Goal: Task Accomplishment & Management: Manage account settings

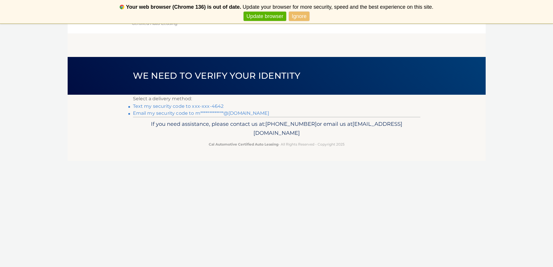
click at [299, 17] on link "Ignore" at bounding box center [299, 17] width 21 height 10
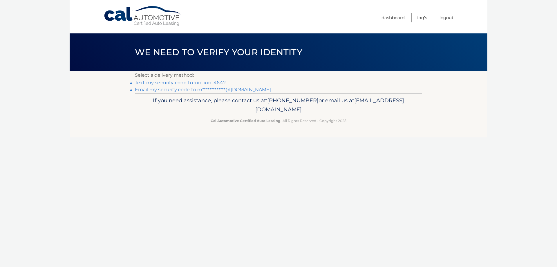
click at [197, 82] on link "Text my security code to xxx-xxx-4642" at bounding box center [180, 83] width 91 height 6
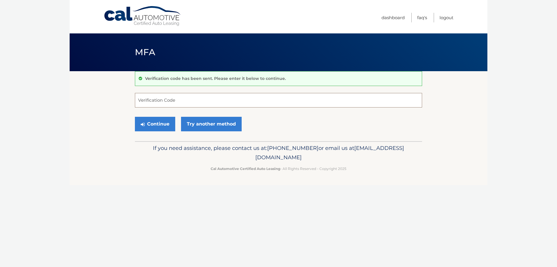
click at [197, 94] on input "Verification Code" at bounding box center [278, 100] width 287 height 15
type input "404659"
click at [155, 125] on button "Continue" at bounding box center [155, 124] width 40 height 15
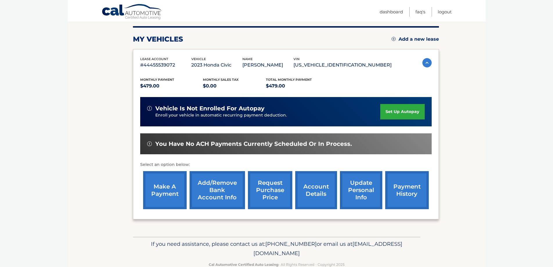
scroll to position [85, 0]
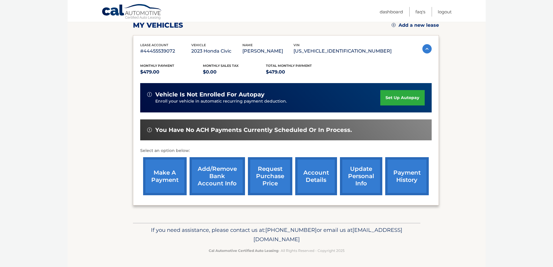
click at [319, 174] on link "account details" at bounding box center [316, 176] width 42 height 38
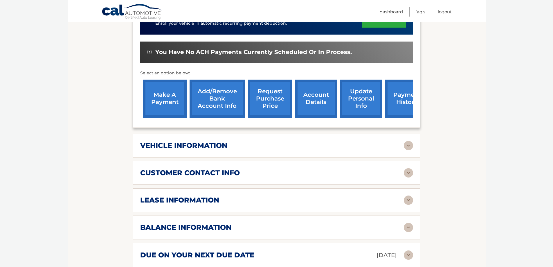
scroll to position [174, 0]
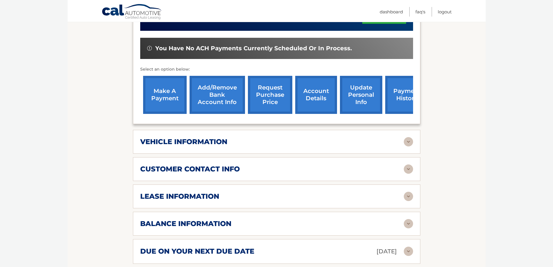
click at [407, 142] on img at bounding box center [408, 141] width 9 height 9
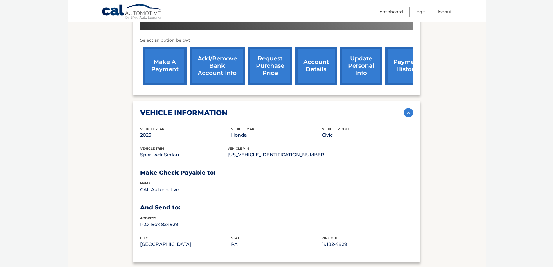
scroll to position [232, 0]
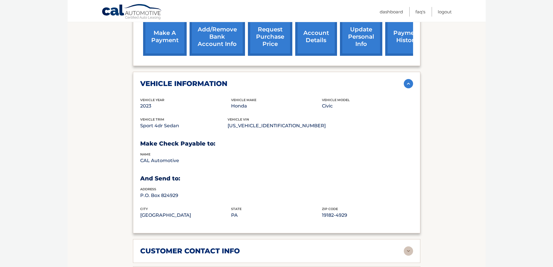
click at [406, 84] on img at bounding box center [408, 83] width 9 height 9
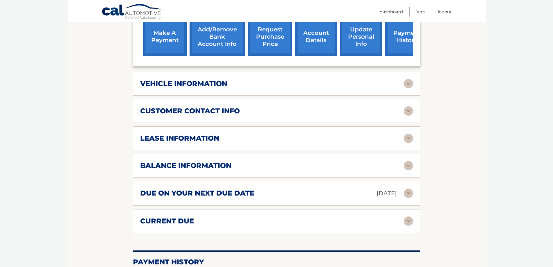
click at [407, 219] on img at bounding box center [408, 220] width 9 height 9
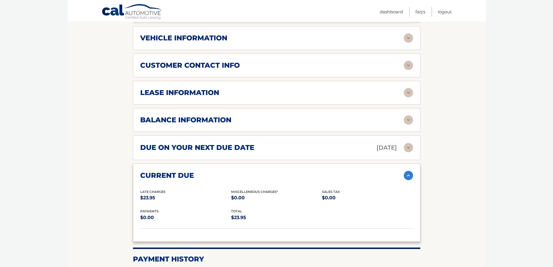
scroll to position [290, 0]
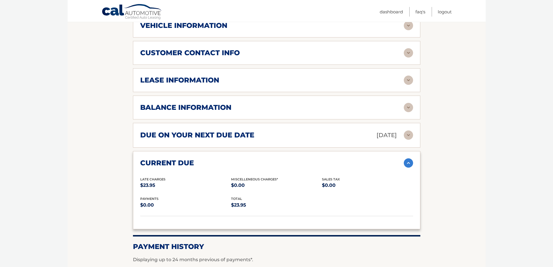
click at [406, 136] on img at bounding box center [408, 134] width 9 height 9
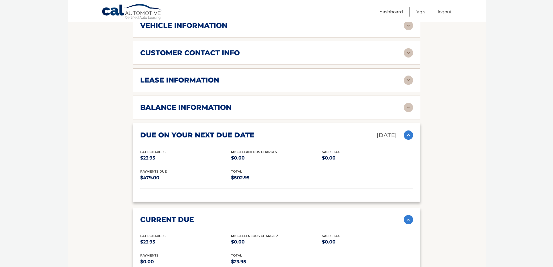
click at [407, 107] on img at bounding box center [408, 107] width 9 height 9
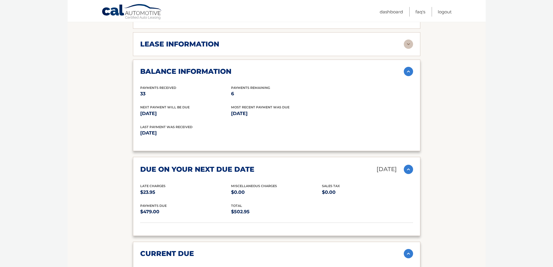
scroll to position [319, 0]
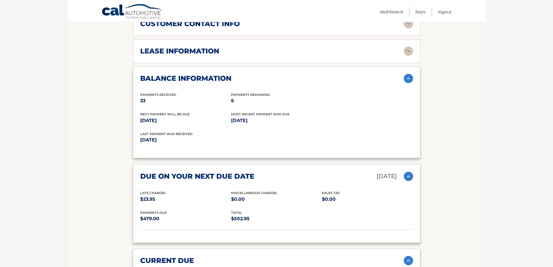
click at [407, 79] on img at bounding box center [408, 78] width 9 height 9
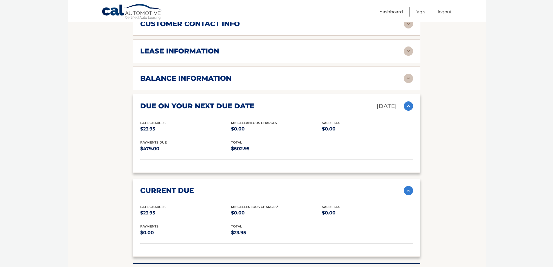
click at [407, 191] on img at bounding box center [408, 190] width 9 height 9
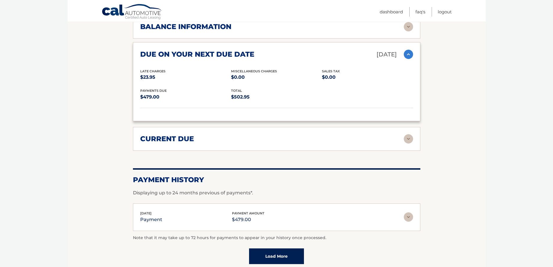
scroll to position [377, 0]
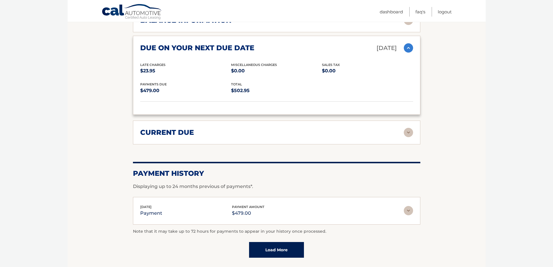
click at [273, 253] on link "Load More" at bounding box center [276, 250] width 55 height 16
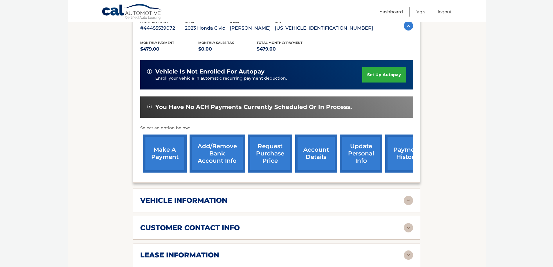
scroll to position [116, 0]
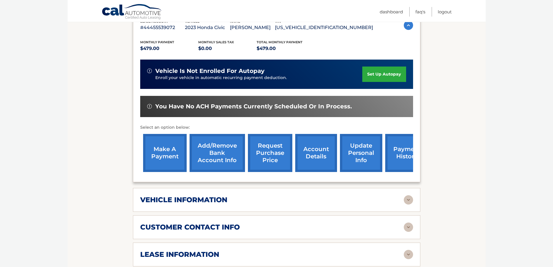
click at [267, 156] on link "request purchase price" at bounding box center [270, 153] width 44 height 38
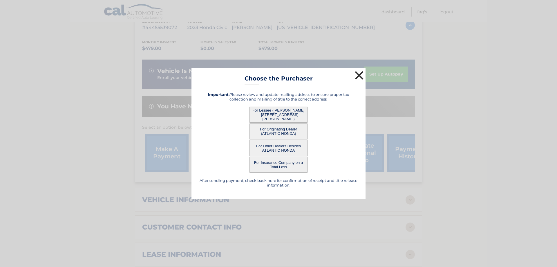
click at [360, 73] on button "×" at bounding box center [360, 75] width 12 height 12
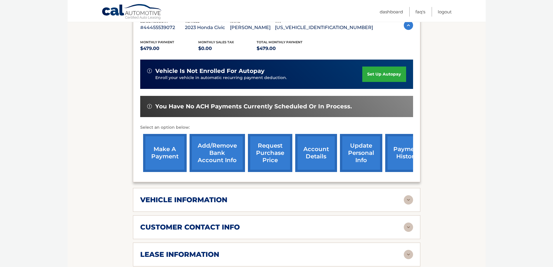
click at [268, 158] on link "request purchase price" at bounding box center [270, 153] width 44 height 38
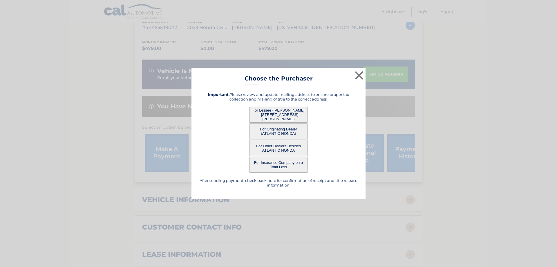
click at [270, 148] on button "For Other Dealers Besides ATLANTIC HONDA" at bounding box center [279, 148] width 58 height 16
click at [272, 149] on button "For Other Dealers Besides ATLANTIC HONDA" at bounding box center [279, 148] width 58 height 16
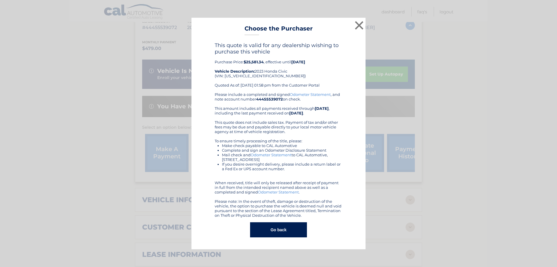
click at [285, 233] on button "Go back" at bounding box center [278, 229] width 57 height 15
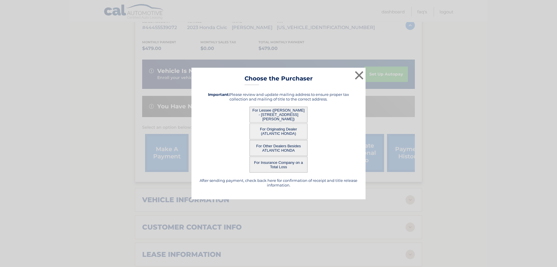
click at [271, 113] on button "For Lessee (MINDY LAWRENCE - 118 Harper St, , Patchogue, NY 11772)" at bounding box center [279, 115] width 58 height 16
click at [278, 113] on div "× Choose the Purchaser Go back to menu After sending payment, check back here f…" at bounding box center [279, 133] width 174 height 131
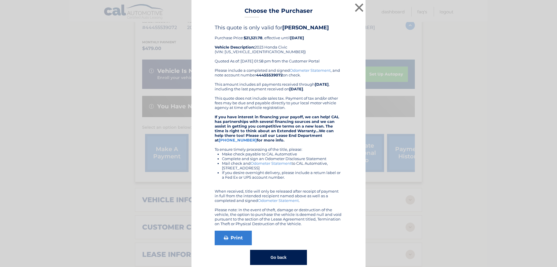
click at [273, 255] on button "Go back" at bounding box center [278, 257] width 57 height 15
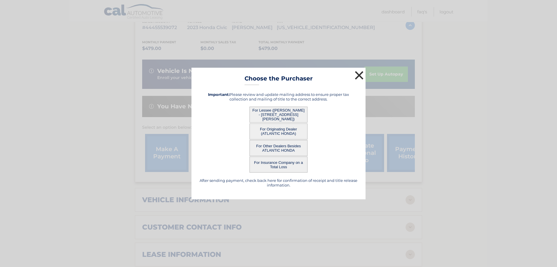
click at [358, 74] on button "×" at bounding box center [360, 75] width 12 height 12
